Goal: Information Seeking & Learning: Learn about a topic

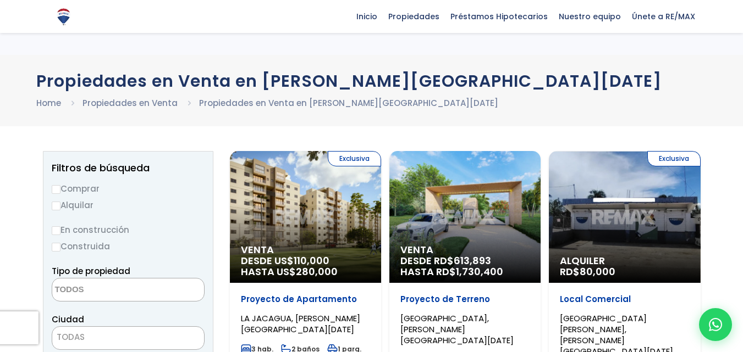
select select
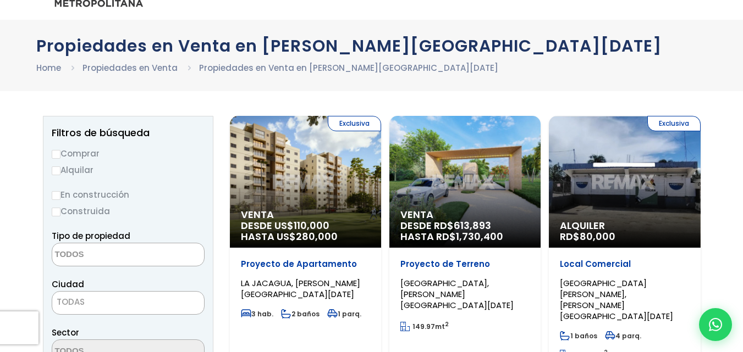
scroll to position [55, 0]
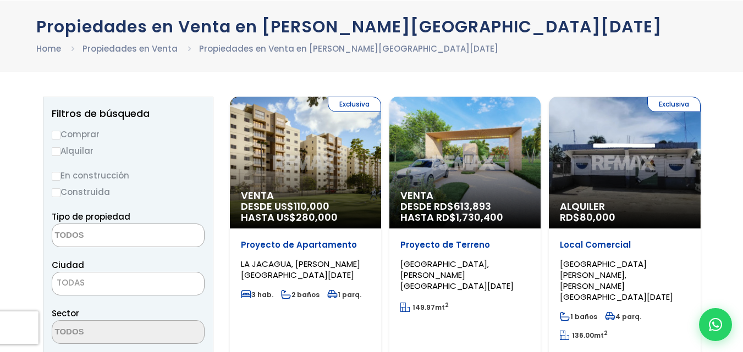
click at [306, 216] on span "280,000" at bounding box center [317, 218] width 42 height 14
click at [302, 194] on span "Venta" at bounding box center [305, 195] width 129 height 11
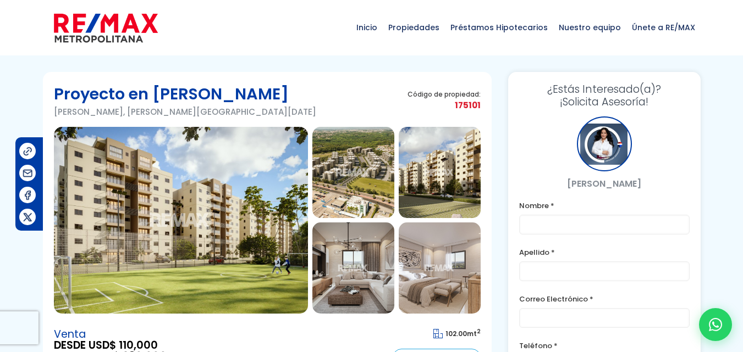
click at [352, 167] on img at bounding box center [353, 172] width 82 height 91
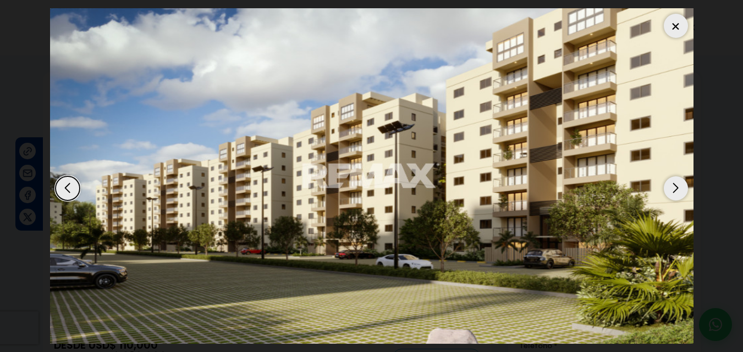
click at [679, 181] on div "Next slide" at bounding box center [676, 188] width 24 height 24
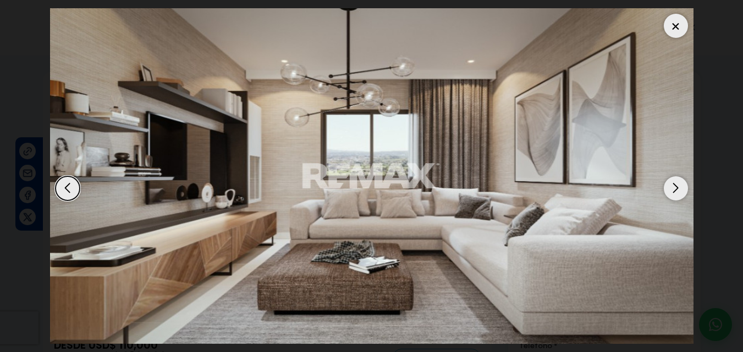
click at [678, 181] on div "Next slide" at bounding box center [676, 188] width 24 height 24
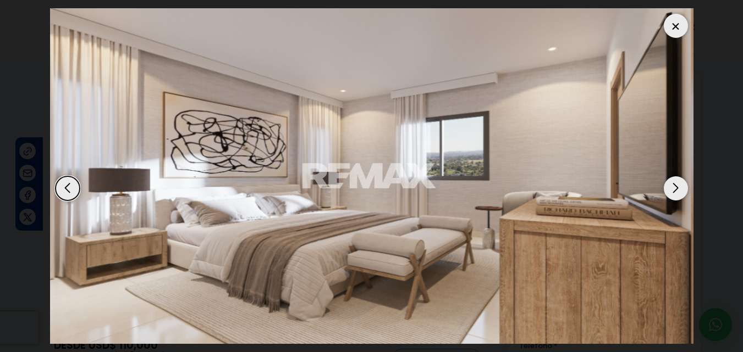
click at [678, 181] on div "Next slide" at bounding box center [676, 188] width 24 height 24
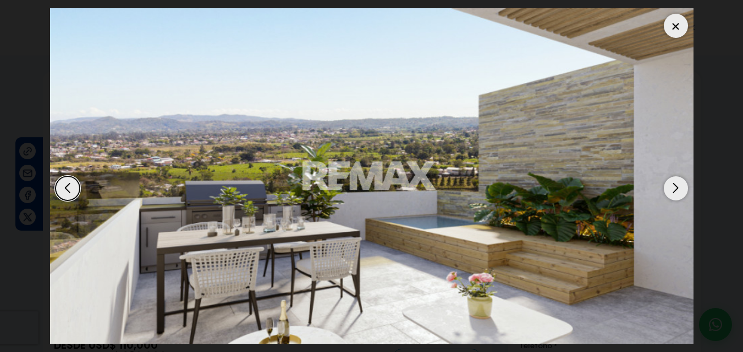
click at [678, 181] on div "Next slide" at bounding box center [676, 188] width 24 height 24
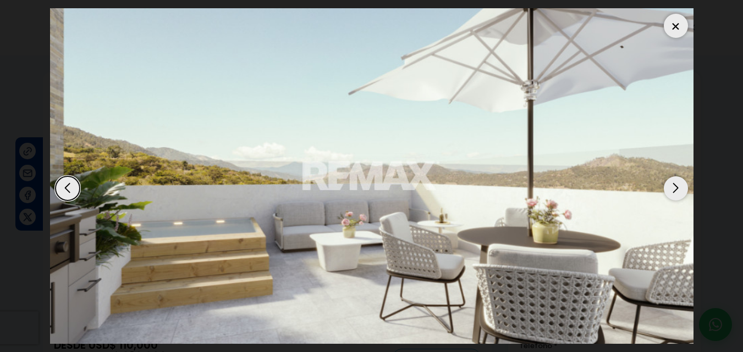
click at [678, 181] on div "Next slide" at bounding box center [676, 188] width 24 height 24
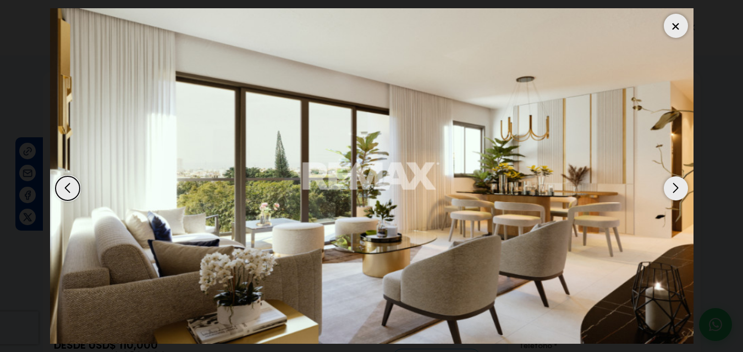
click at [678, 181] on div "Next slide" at bounding box center [676, 188] width 24 height 24
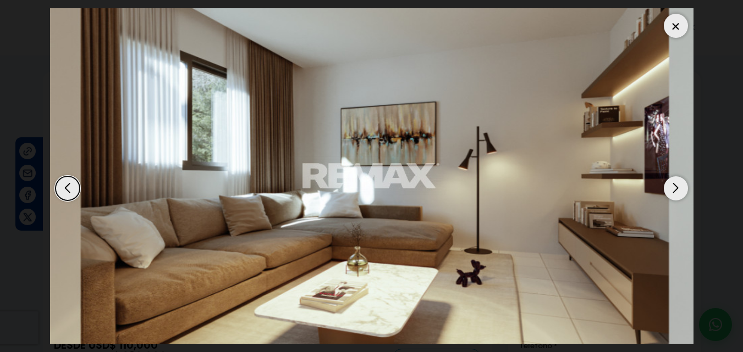
click at [678, 181] on div "Next slide" at bounding box center [676, 188] width 24 height 24
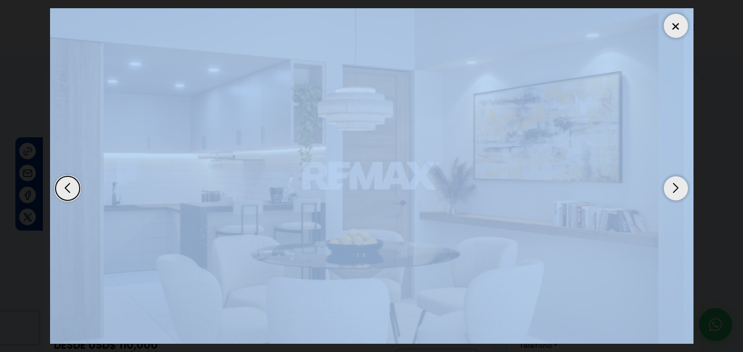
click at [678, 181] on div "Next slide" at bounding box center [676, 188] width 24 height 24
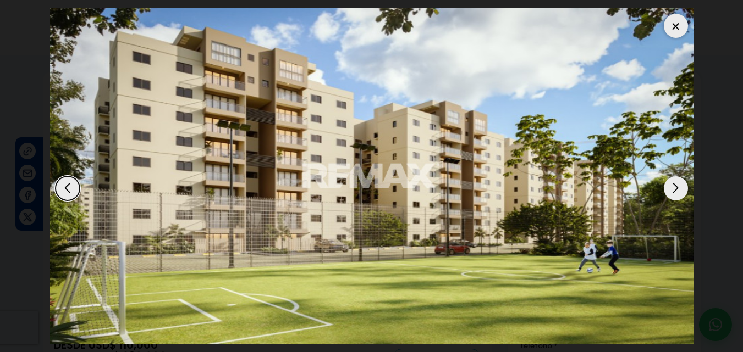
click at [678, 181] on div "Next slide" at bounding box center [676, 188] width 24 height 24
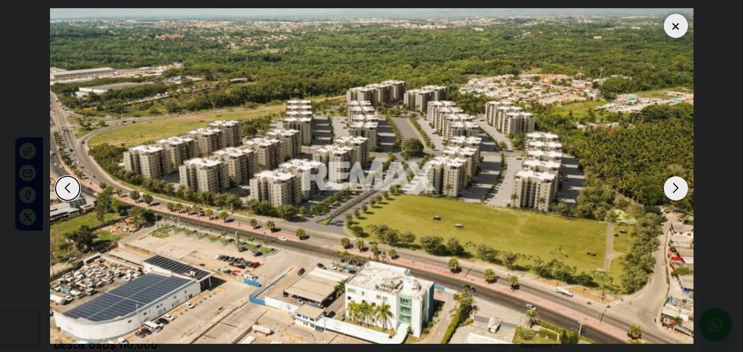
click at [678, 181] on div "Next slide" at bounding box center [676, 188] width 24 height 24
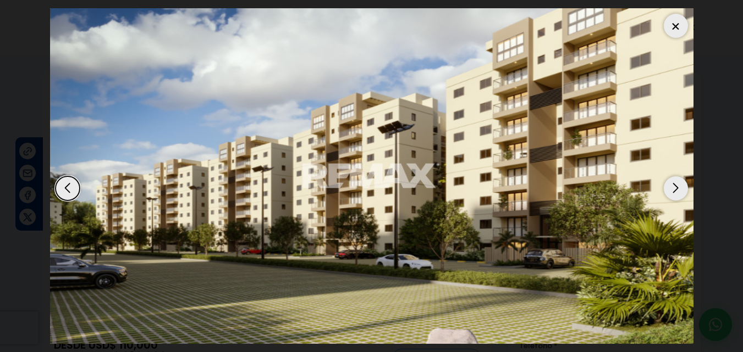
click at [678, 181] on div "Next slide" at bounding box center [676, 188] width 24 height 24
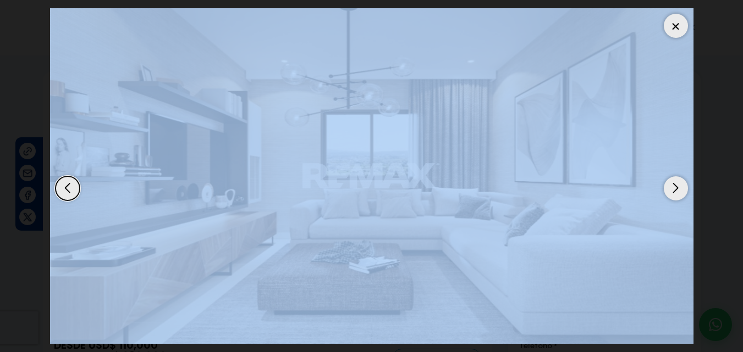
click at [678, 181] on div "Next slide" at bounding box center [676, 188] width 24 height 24
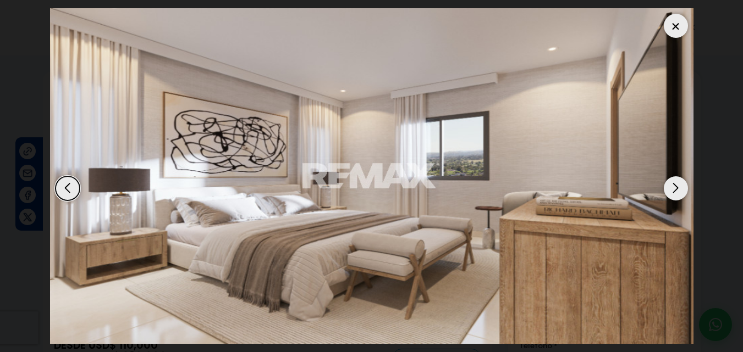
click at [678, 181] on div "Next slide" at bounding box center [676, 188] width 24 height 24
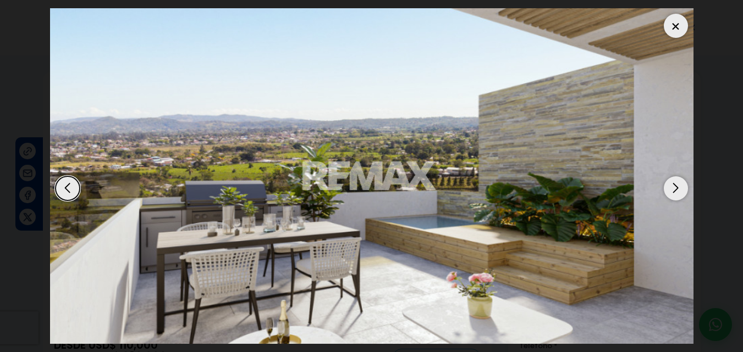
click at [678, 181] on div "Next slide" at bounding box center [676, 188] width 24 height 24
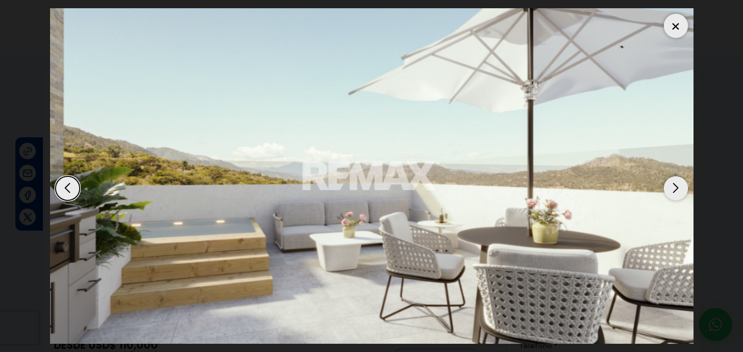
click at [678, 181] on div "Next slide" at bounding box center [676, 188] width 24 height 24
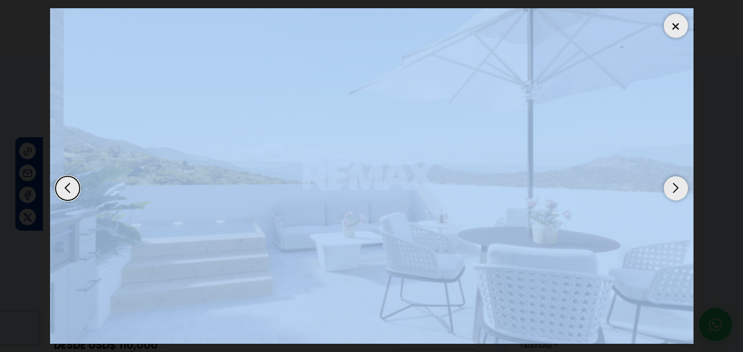
click at [678, 181] on div "Next slide" at bounding box center [676, 188] width 24 height 24
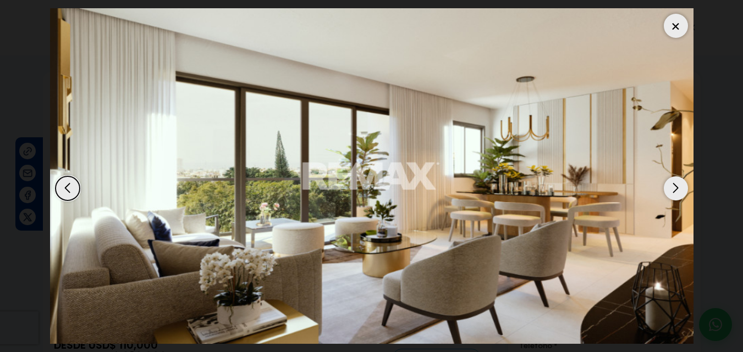
click at [520, 56] on img "8 / 10" at bounding box center [371, 176] width 643 height 336
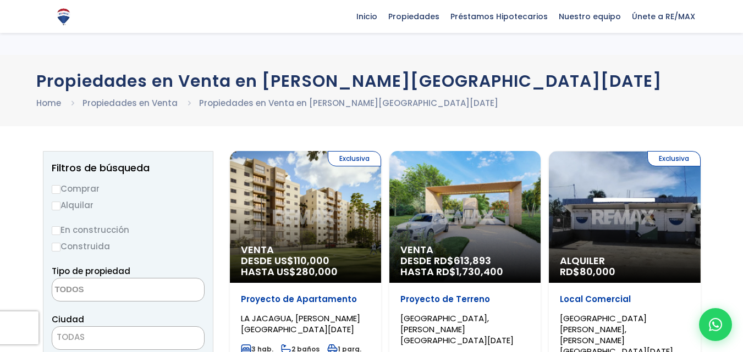
select select
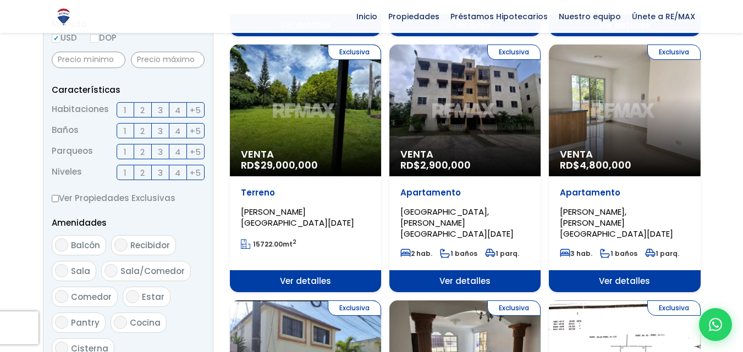
scroll to position [275, 0]
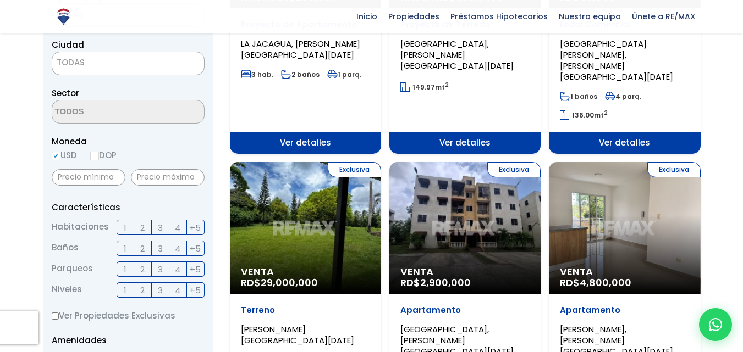
click at [449, 185] on div "Exclusiva Venta RD$ 2,900,000" at bounding box center [464, 228] width 151 height 132
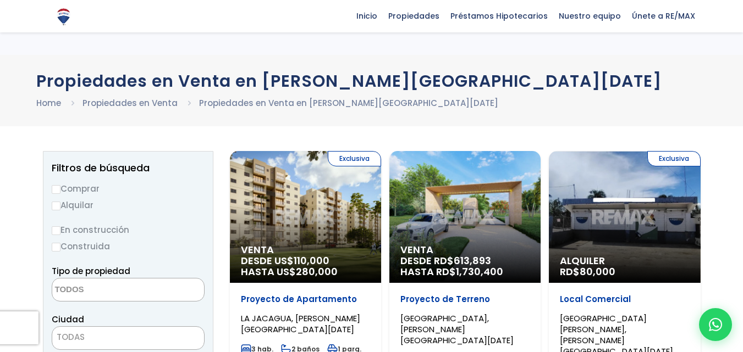
select select
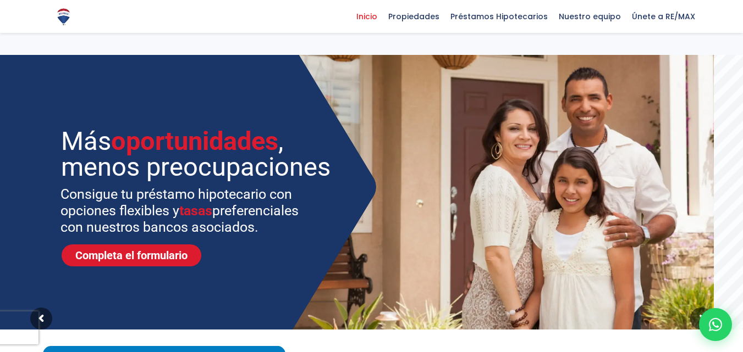
select select
